Goal: Task Accomplishment & Management: Manage account settings

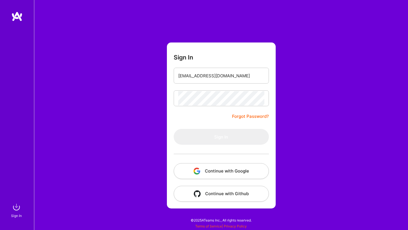
click at [219, 174] on button "Continue with Google" at bounding box center [221, 171] width 95 height 16
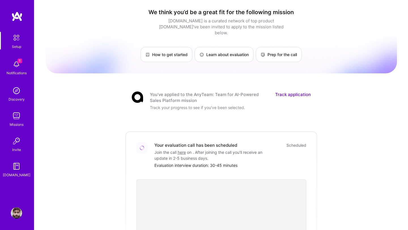
click at [282, 91] on link "Track application" at bounding box center [293, 97] width 36 height 12
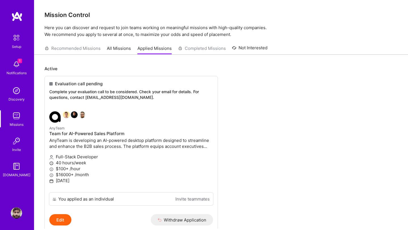
click at [114, 51] on link "All Missions" at bounding box center [119, 49] width 24 height 9
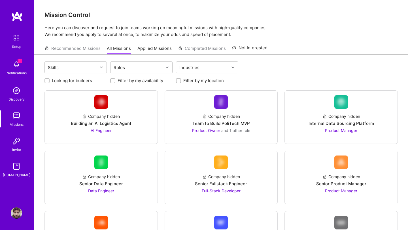
click at [152, 50] on link "Applied Missions" at bounding box center [154, 49] width 34 height 9
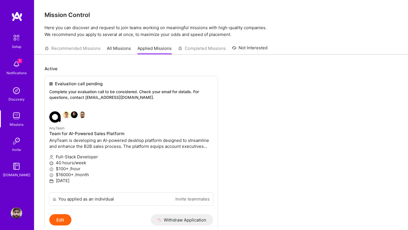
click at [208, 49] on div "Recommended Missions All Missions Applied Missions Completed Missions Not Inter…" at bounding box center [155, 48] width 223 height 12
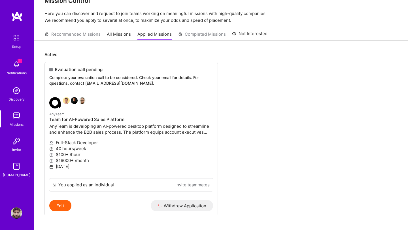
scroll to position [16, 0]
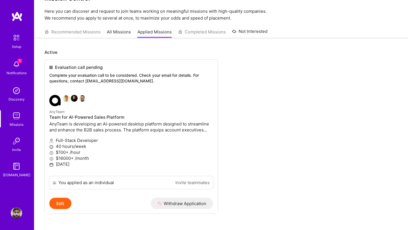
click at [119, 29] on link "All Missions" at bounding box center [119, 33] width 24 height 9
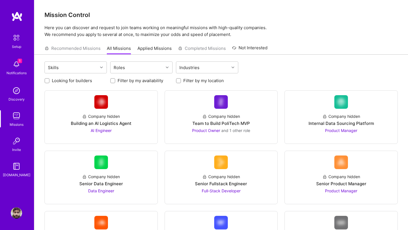
click at [156, 44] on div "Recommended Missions All Missions Applied Missions Completed Missions Not Inter…" at bounding box center [155, 48] width 223 height 12
click at [153, 51] on link "Applied Missions" at bounding box center [154, 49] width 34 height 9
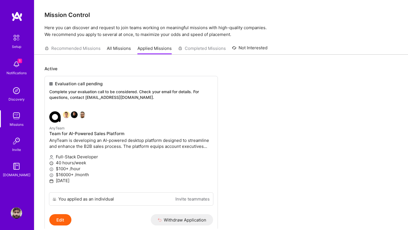
click at [15, 65] on img at bounding box center [16, 64] width 11 height 11
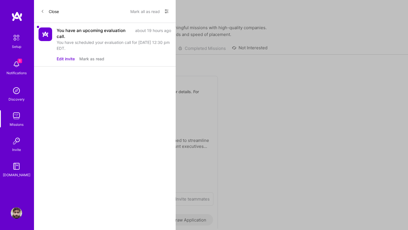
click at [126, 32] on div "You have an upcoming evaluation call." at bounding box center [94, 33] width 75 height 12
click at [98, 30] on div "You have an upcoming evaluation call." at bounding box center [94, 33] width 75 height 12
